Goal: Check status: Check status

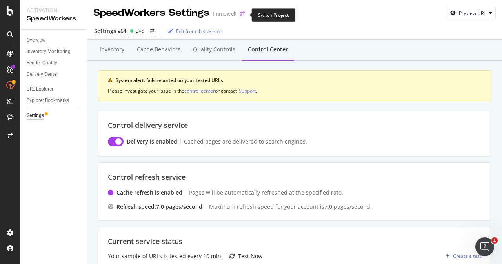
click at [242, 15] on icon "arrow-right-arrow-left" at bounding box center [242, 13] width 5 height 5
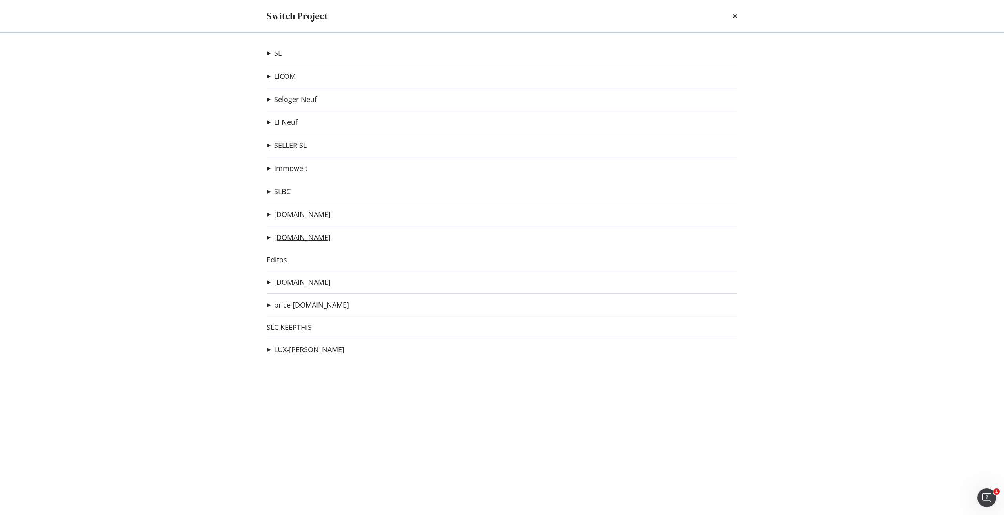
click at [298, 238] on link "[DOMAIN_NAME]" at bounding box center [302, 237] width 56 height 8
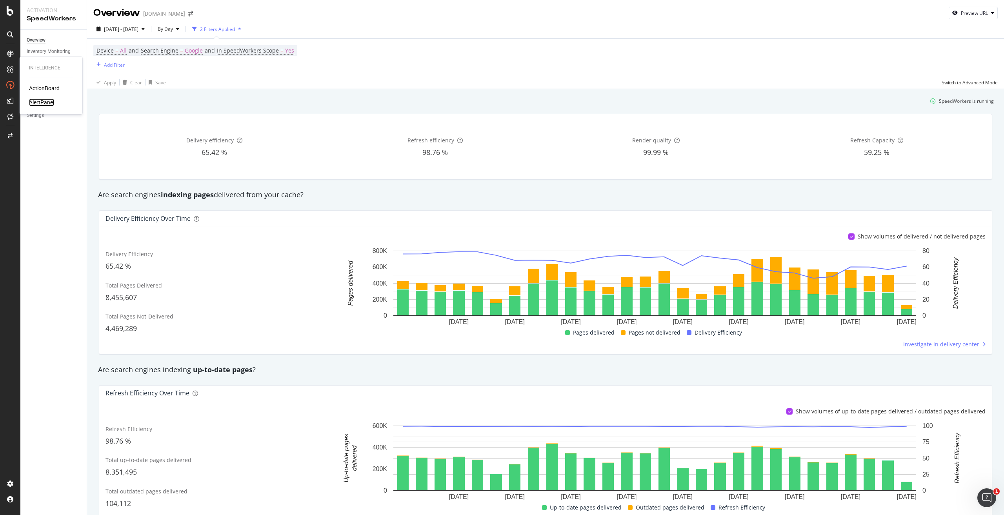
click at [49, 103] on div "AlertPanel" at bounding box center [41, 102] width 25 height 8
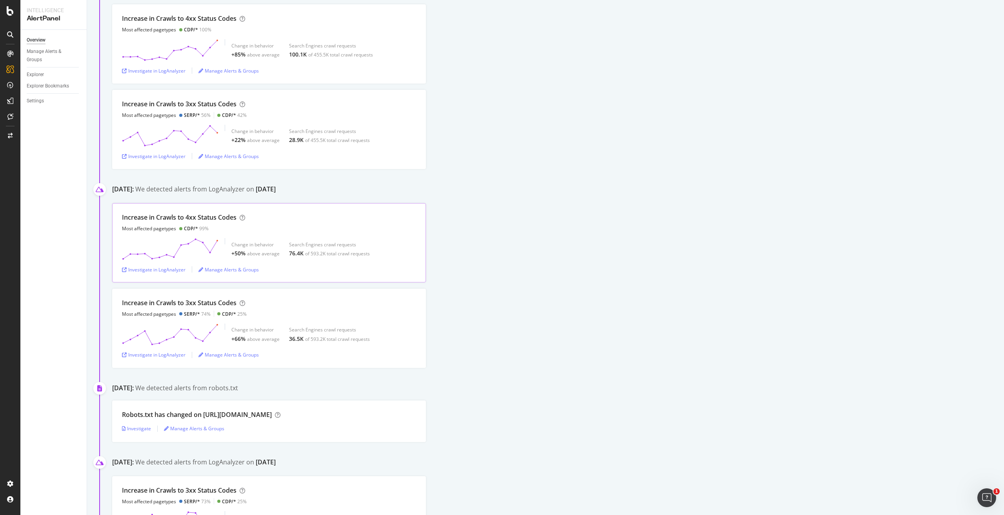
scroll to position [196, 0]
